Goal: Answer question/provide support

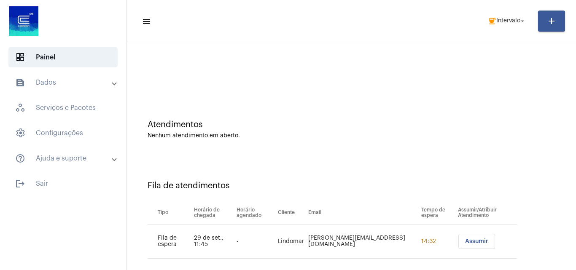
scroll to position [11, 0]
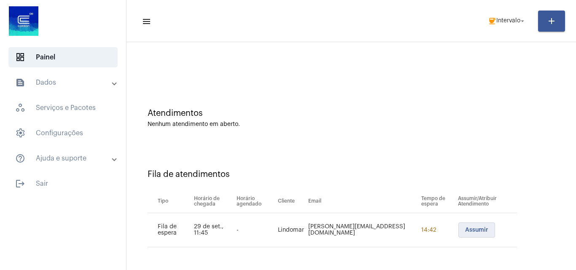
click at [469, 234] on button "Assumir" at bounding box center [476, 230] width 37 height 15
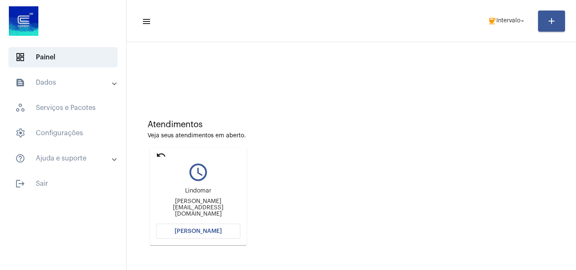
click at [179, 228] on button "[PERSON_NAME]" at bounding box center [198, 231] width 84 height 15
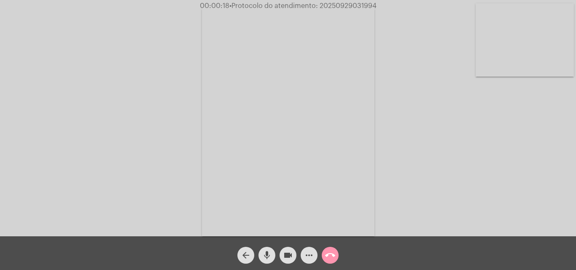
click at [490, 161] on div "Acessando Câmera e Microfone..." at bounding box center [288, 120] width 574 height 237
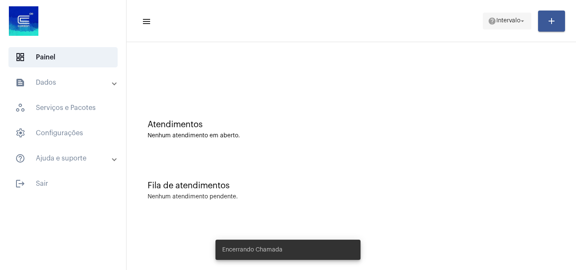
click at [496, 21] on span "Intervalo" at bounding box center [508, 21] width 24 height 6
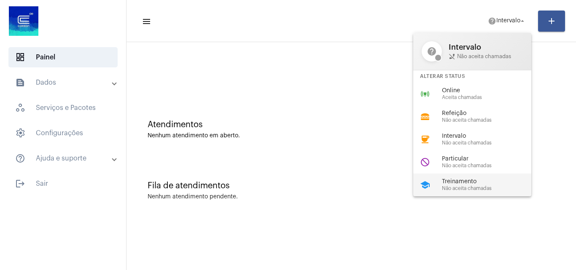
click at [465, 187] on span "Não aceita chamadas" at bounding box center [490, 188] width 96 height 5
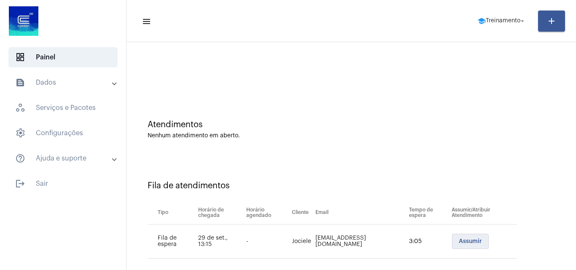
click at [459, 243] on span "Assumir" at bounding box center [470, 242] width 23 height 6
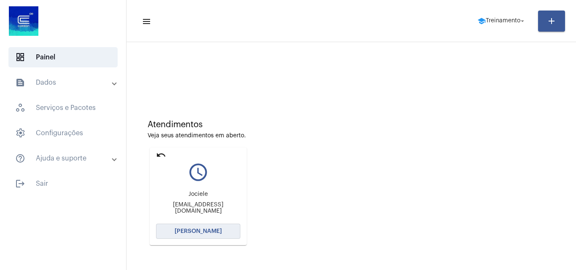
click at [218, 231] on span "[PERSON_NAME]" at bounding box center [198, 232] width 47 height 6
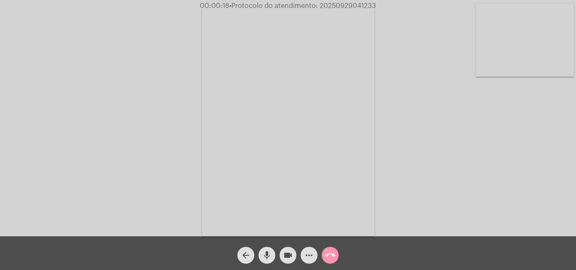
click at [267, 252] on mat-icon "mic" at bounding box center [267, 256] width 10 height 10
click at [491, 185] on div "Acessando Câmera e Microfone..." at bounding box center [288, 120] width 574 height 237
click at [270, 253] on mat-icon "mic_off" at bounding box center [267, 256] width 10 height 10
click at [268, 251] on mat-icon "mic" at bounding box center [267, 256] width 10 height 10
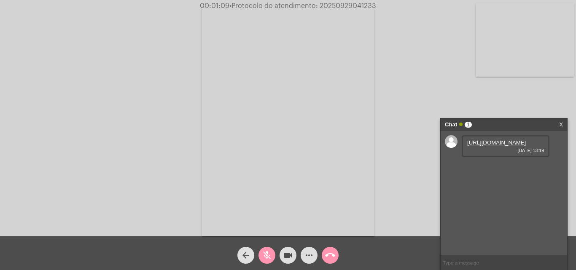
click at [266, 253] on mat-icon "mic_off" at bounding box center [267, 256] width 10 height 10
click at [267, 253] on mat-icon "mic" at bounding box center [267, 256] width 10 height 10
click at [469, 146] on link "[URL][DOMAIN_NAME]" at bounding box center [496, 143] width 59 height 6
click at [263, 256] on mat-icon "mic_off" at bounding box center [267, 256] width 10 height 10
click at [267, 248] on span "mic" at bounding box center [267, 255] width 10 height 17
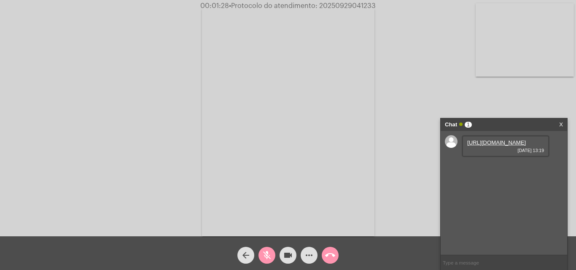
click at [502, 92] on div "Acessando Câmera e Microfone..." at bounding box center [288, 120] width 574 height 237
click at [269, 253] on mat-icon "mic_off" at bounding box center [267, 256] width 10 height 10
click at [337, 7] on span "• Protocolo do atendimento: 20250929041233" at bounding box center [303, 6] width 147 height 7
copy span "20250929041233"
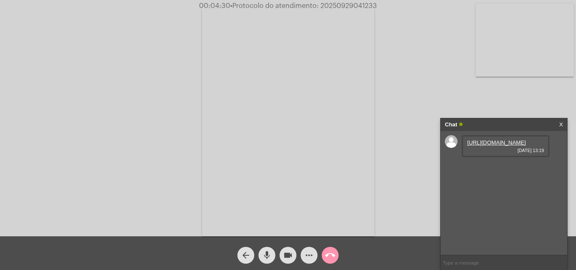
click at [456, 262] on input "text" at bounding box center [504, 263] width 127 height 15
paste input "20250929041233"
type input "20250929041233"
click at [340, 4] on span "• Protocolo do atendimento: 20250929041233" at bounding box center [303, 6] width 147 height 7
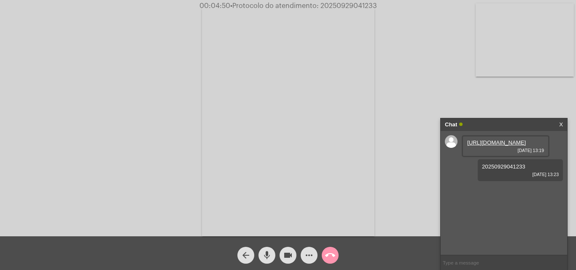
copy span "20250929041233"
click at [329, 254] on mat-icon "call_end" at bounding box center [330, 256] width 10 height 10
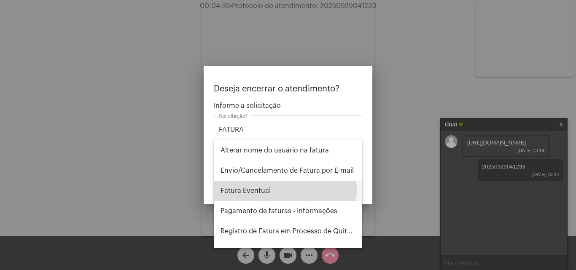
click at [270, 190] on span "Fatura Eventual" at bounding box center [288, 191] width 135 height 20
type input "Fatura Eventual"
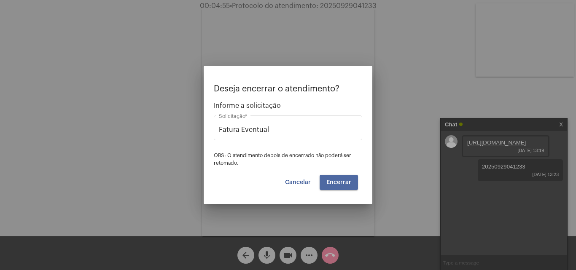
click at [337, 179] on button "Encerrar" at bounding box center [339, 182] width 38 height 15
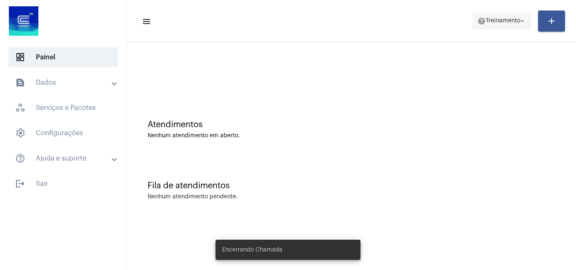
click at [488, 19] on span "Treinamento" at bounding box center [503, 21] width 35 height 6
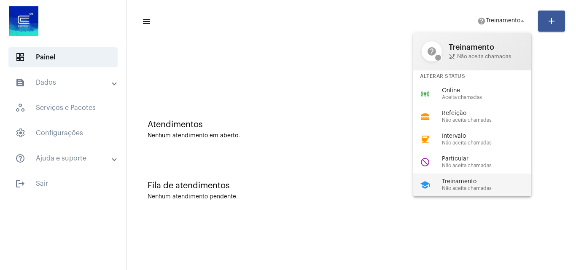
click at [472, 179] on span "Treinamento" at bounding box center [490, 182] width 96 height 6
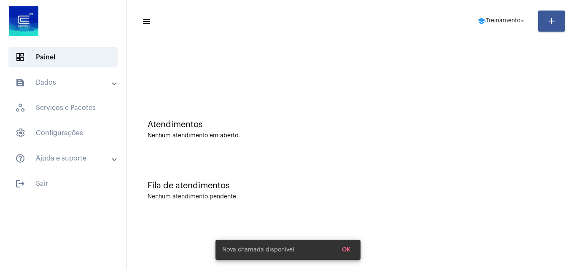
click at [42, 83] on mat-panel-title "text_snippet_outlined Dados" at bounding box center [63, 83] width 97 height 10
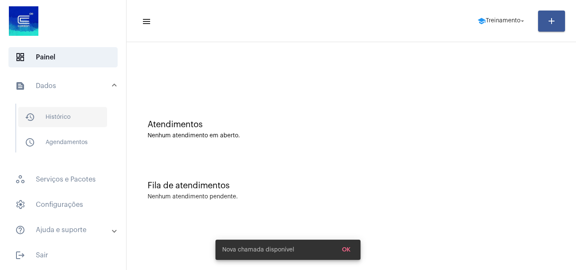
click at [70, 124] on span "history_outlined Histórico" at bounding box center [62, 117] width 89 height 20
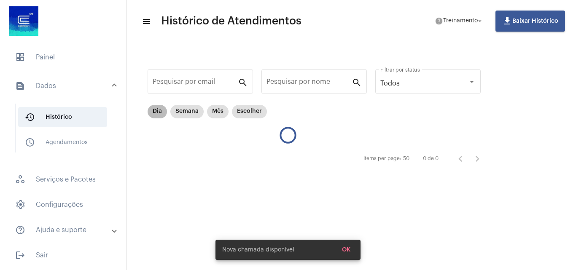
click at [156, 115] on mat-chip "Dia" at bounding box center [157, 111] width 19 height 13
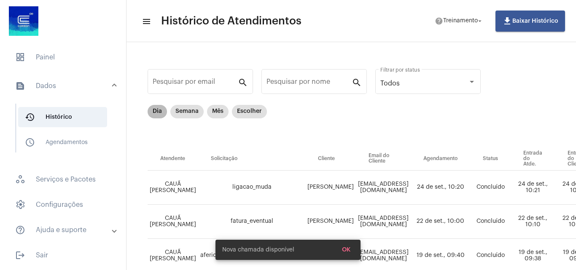
click at [155, 113] on mat-chip "Dia" at bounding box center [157, 111] width 19 height 13
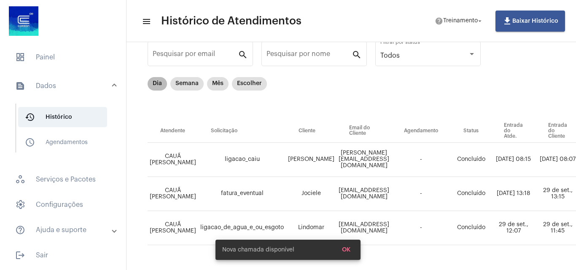
scroll to position [54, 0]
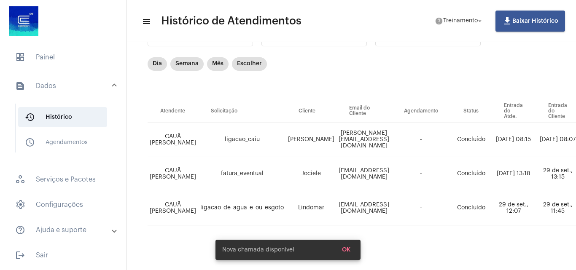
drag, startPoint x: 310, startPoint y: 267, endPoint x: 372, endPoint y: 266, distance: 62.0
click at [372, 266] on body "dashboard Painel text_snippet_outlined Dados history_outlined Histórico schedul…" at bounding box center [288, 135] width 576 height 270
drag, startPoint x: 325, startPoint y: 266, endPoint x: 359, endPoint y: 268, distance: 34.2
click at [359, 268] on div "Nova chamada disponível OK" at bounding box center [287, 250] width 165 height 40
click at [350, 250] on div "Nova chamada disponível OK" at bounding box center [287, 250] width 165 height 40
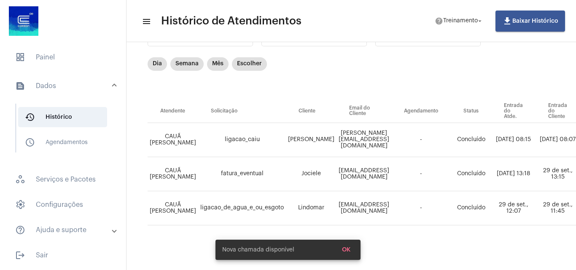
click at [344, 248] on snack-bar-container "Nova chamada disponível OK" at bounding box center [288, 250] width 145 height 20
click at [346, 249] on div "Nova chamada disponível OK" at bounding box center [287, 250] width 165 height 40
drag, startPoint x: 315, startPoint y: 267, endPoint x: 418, endPoint y: 266, distance: 102.5
click at [413, 267] on body "dashboard Painel text_snippet_outlined Dados history_outlined Histórico schedul…" at bounding box center [288, 135] width 576 height 270
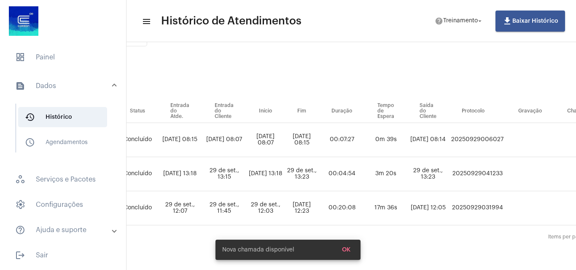
scroll to position [54, 337]
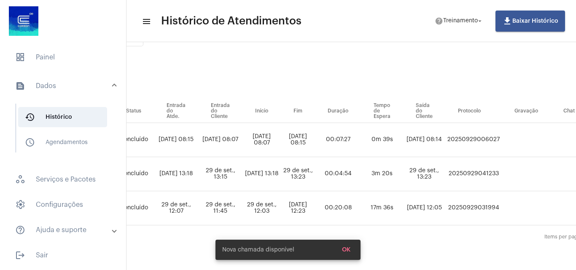
click at [498, 167] on td "20250929041233" at bounding box center [473, 174] width 57 height 34
copy td "20250929041233"
click at [56, 57] on span "dashboard Painel" at bounding box center [62, 57] width 109 height 20
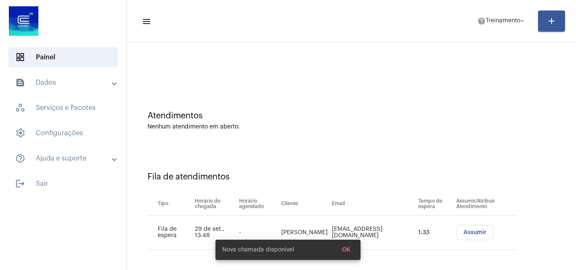
scroll to position [11, 0]
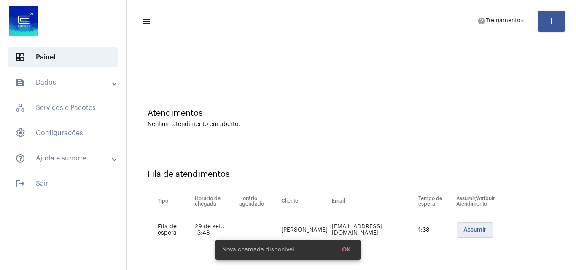
click at [464, 228] on span "Assumir" at bounding box center [475, 230] width 23 height 6
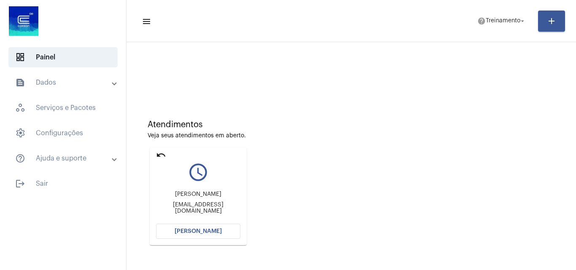
click at [199, 232] on span "[PERSON_NAME]" at bounding box center [198, 232] width 47 height 6
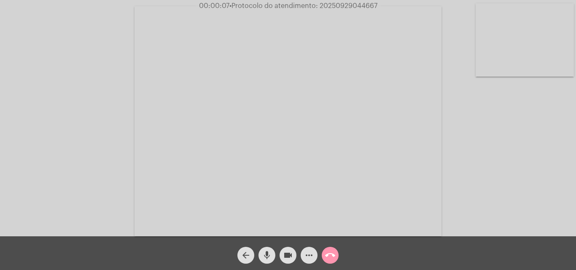
click at [267, 256] on mat-icon "mic" at bounding box center [267, 256] width 10 height 10
click at [516, 195] on div "Acessando Câmera e Microfone..." at bounding box center [288, 120] width 574 height 237
click at [513, 199] on div "Acessando Câmera e Microfone..." at bounding box center [288, 120] width 574 height 237
click at [268, 252] on mat-icon "mic_off" at bounding box center [267, 256] width 10 height 10
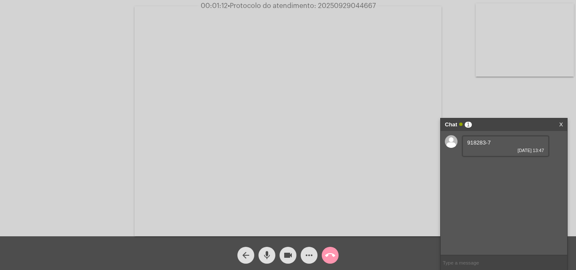
drag, startPoint x: 468, startPoint y: 143, endPoint x: 475, endPoint y: 142, distance: 7.3
click at [485, 143] on span "918283-7" at bounding box center [479, 143] width 24 height 6
copy span "918283"
click at [488, 170] on link "[URL][DOMAIN_NAME]" at bounding box center [496, 167] width 59 height 6
click at [31, 97] on div "Acessando Câmera e Microfone..." at bounding box center [288, 120] width 574 height 237
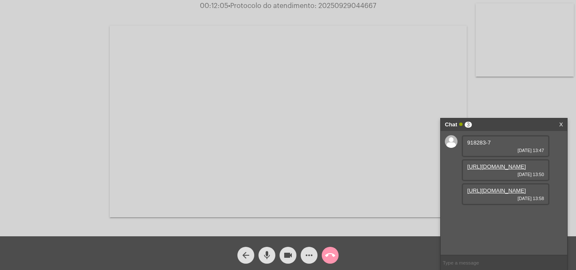
click at [508, 170] on link "[URL][DOMAIN_NAME]" at bounding box center [496, 167] width 59 height 6
click at [493, 194] on link "[URL][DOMAIN_NAME]" at bounding box center [496, 191] width 59 height 6
click at [60, 144] on div "Acessando Câmera e Microfone..." at bounding box center [288, 120] width 574 height 237
click at [53, 127] on div "Acessando Câmera e Microfone..." at bounding box center [288, 120] width 574 height 237
click at [267, 254] on mat-icon "mic" at bounding box center [267, 256] width 10 height 10
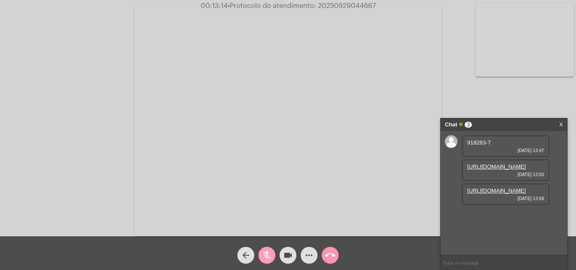
click at [269, 249] on span "mic_off" at bounding box center [267, 255] width 10 height 17
click at [262, 256] on mat-icon "mic" at bounding box center [267, 256] width 10 height 10
click at [268, 256] on mat-icon "mic_off" at bounding box center [267, 256] width 10 height 10
click at [342, 5] on span "• Protocolo do atendimento: 20250929044667" at bounding box center [302, 6] width 148 height 7
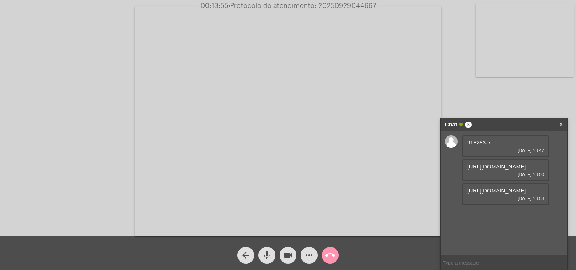
copy span "20250929044667"
click at [264, 254] on mat-icon "mic" at bounding box center [267, 256] width 10 height 10
click at [267, 252] on mat-icon "mic_off" at bounding box center [267, 256] width 10 height 10
copy span "20250929044667"
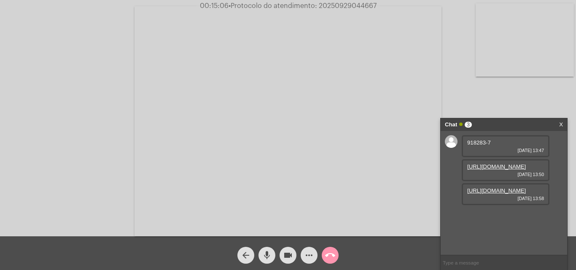
copy span "20250929044667"
click at [334, 254] on mat-icon "call_end" at bounding box center [330, 256] width 10 height 10
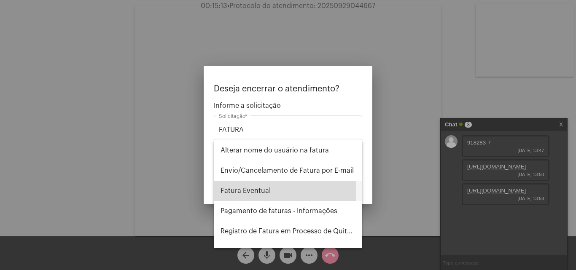
click at [244, 191] on span "Fatura Eventual" at bounding box center [288, 191] width 135 height 20
type input "Fatura Eventual"
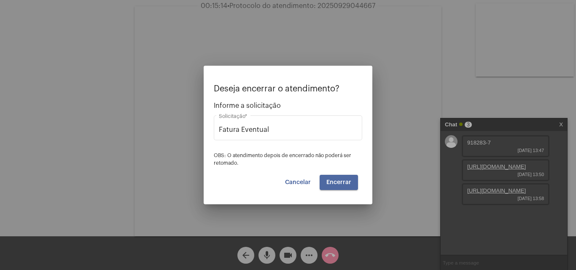
click at [345, 185] on span "Encerrar" at bounding box center [338, 183] width 25 height 6
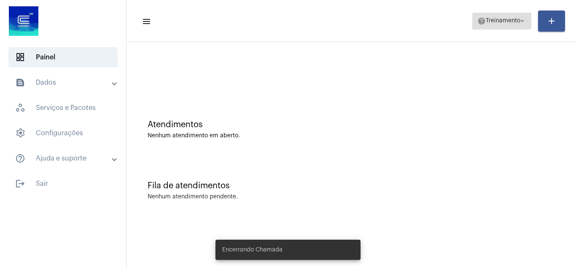
click at [507, 22] on span "Treinamento" at bounding box center [503, 21] width 35 height 6
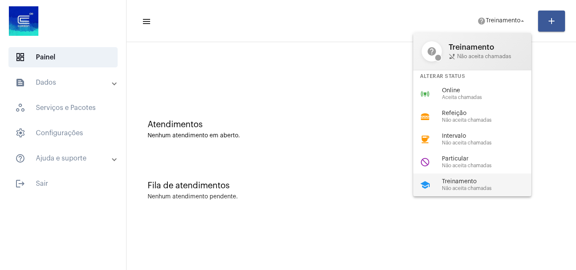
click at [457, 184] on span "Treinamento" at bounding box center [490, 182] width 96 height 6
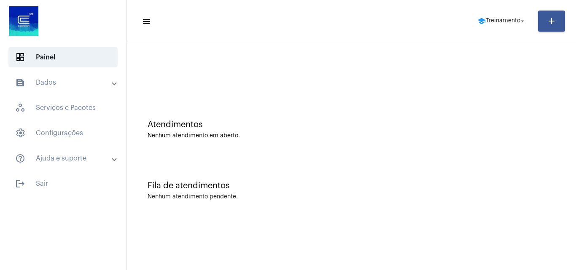
click at [44, 81] on mat-panel-title "text_snippet_outlined Dados" at bounding box center [63, 83] width 97 height 10
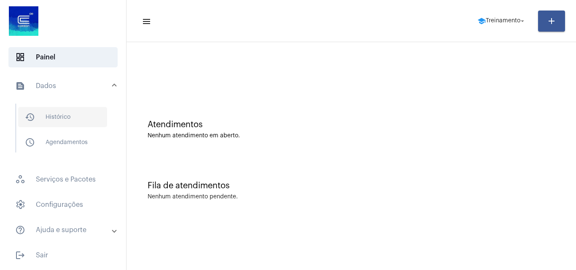
click at [42, 120] on span "history_outlined Histórico" at bounding box center [62, 117] width 89 height 20
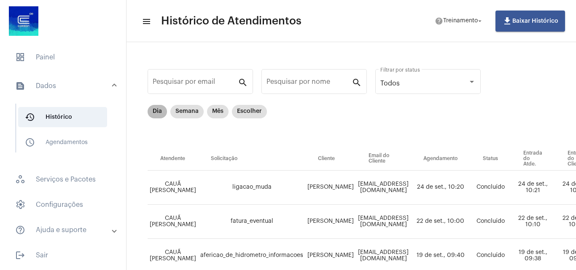
click at [157, 113] on mat-chip "Dia" at bounding box center [157, 111] width 19 height 13
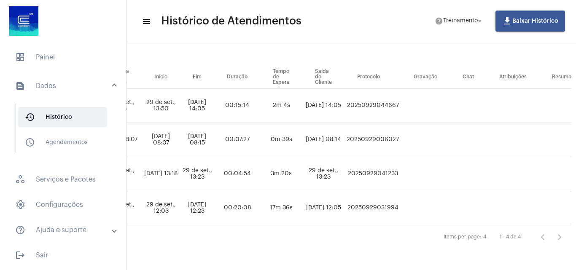
scroll to position [46, 438]
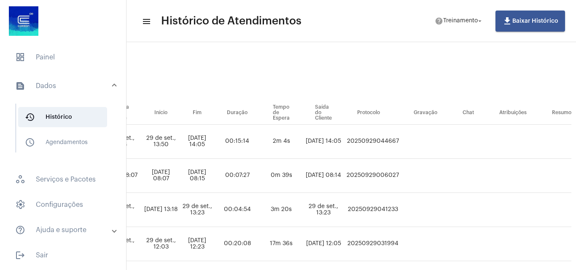
click at [380, 140] on td "20250929044667" at bounding box center [373, 142] width 57 height 34
copy td "20250929044667"
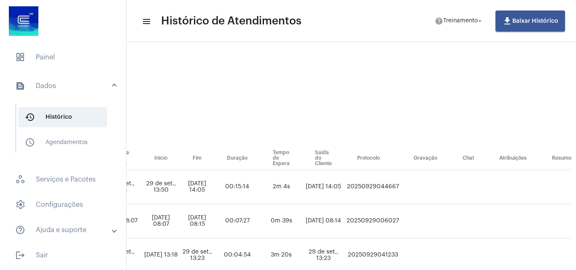
scroll to position [0, 438]
click at [440, 22] on mat-icon "help" at bounding box center [439, 21] width 8 height 8
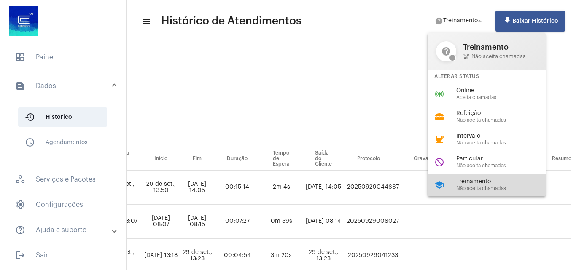
click at [471, 183] on span "Treinamento" at bounding box center [504, 182] width 96 height 6
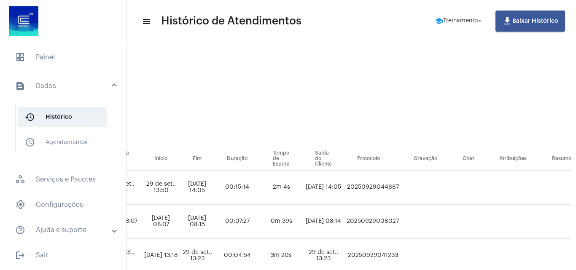
click at [177, 111] on div "Dia Semana Mês Escolher" at bounding box center [2, 126] width 586 height 42
click at [54, 48] on span "dashboard Painel" at bounding box center [62, 57] width 109 height 20
